Goal: Register for event/course

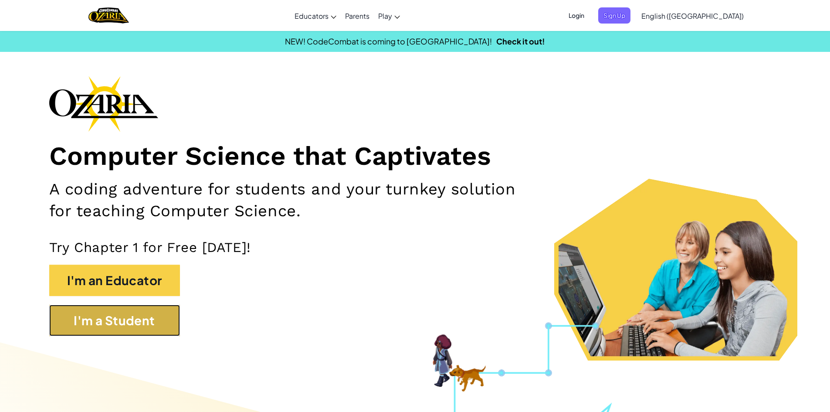
click at [153, 328] on button "I'm a Student" at bounding box center [114, 319] width 131 height 31
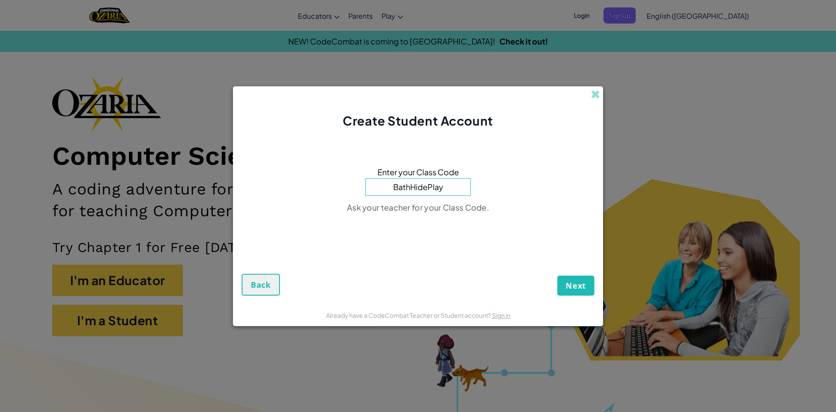
type input "BathHidePlay"
click at [578, 277] on button "Next" at bounding box center [575, 285] width 37 height 20
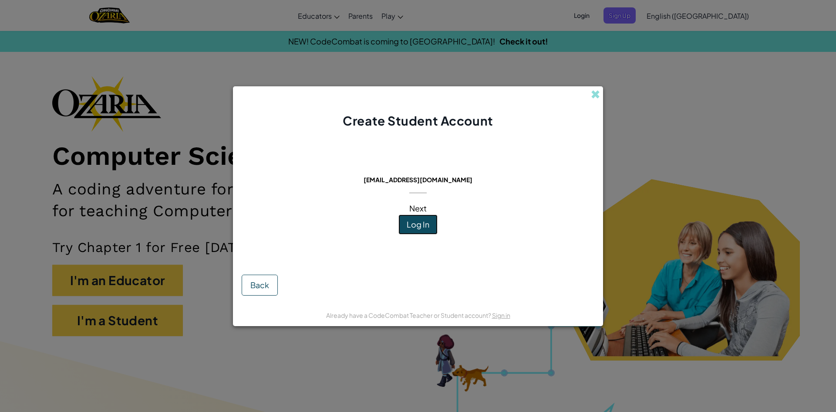
click at [435, 227] on button "Log In" at bounding box center [417, 224] width 39 height 20
